Goal: Transaction & Acquisition: Purchase product/service

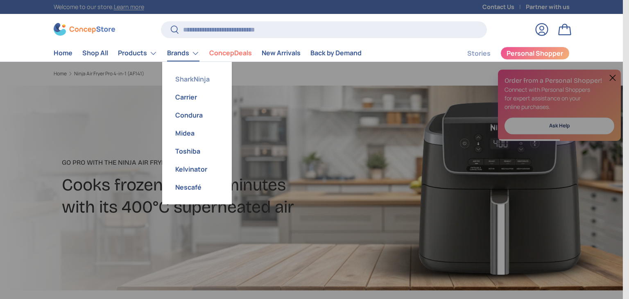
click at [188, 79] on link "SharkNinja" at bounding box center [197, 79] width 60 height 18
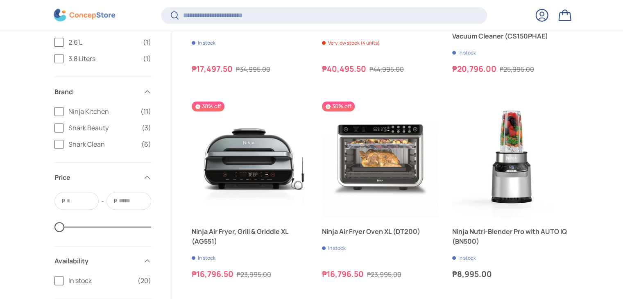
scroll to position [1145, 0]
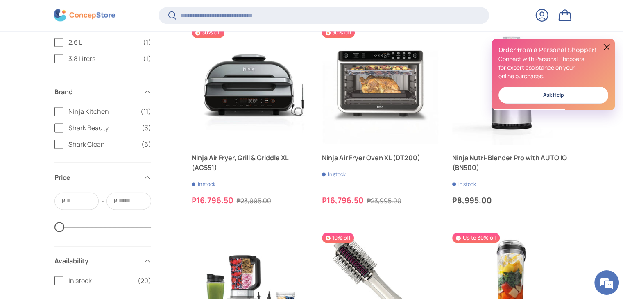
click at [608, 50] on button at bounding box center [607, 47] width 10 height 10
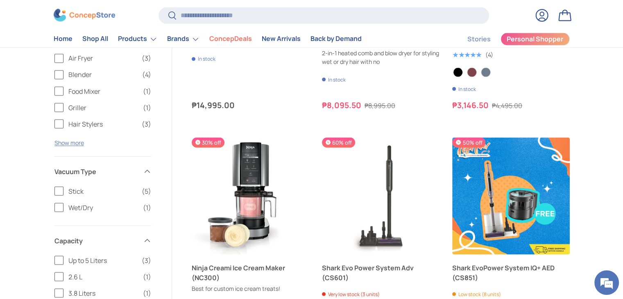
scroll to position [1393, 0]
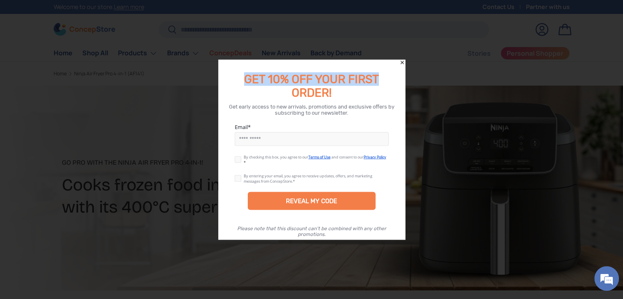
click at [399, 63] on div "GET 10% OFF YOUR FIRST ORDER! Get early access to new arrivals, promotions and …" at bounding box center [311, 150] width 187 height 180
click at [403, 66] on icon "Close" at bounding box center [402, 63] width 6 height 6
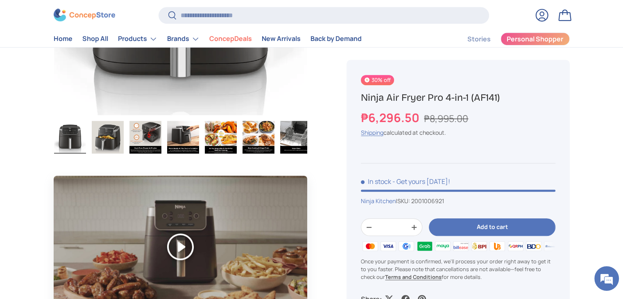
scroll to position [328, 0]
